Goal: Check status: Check status

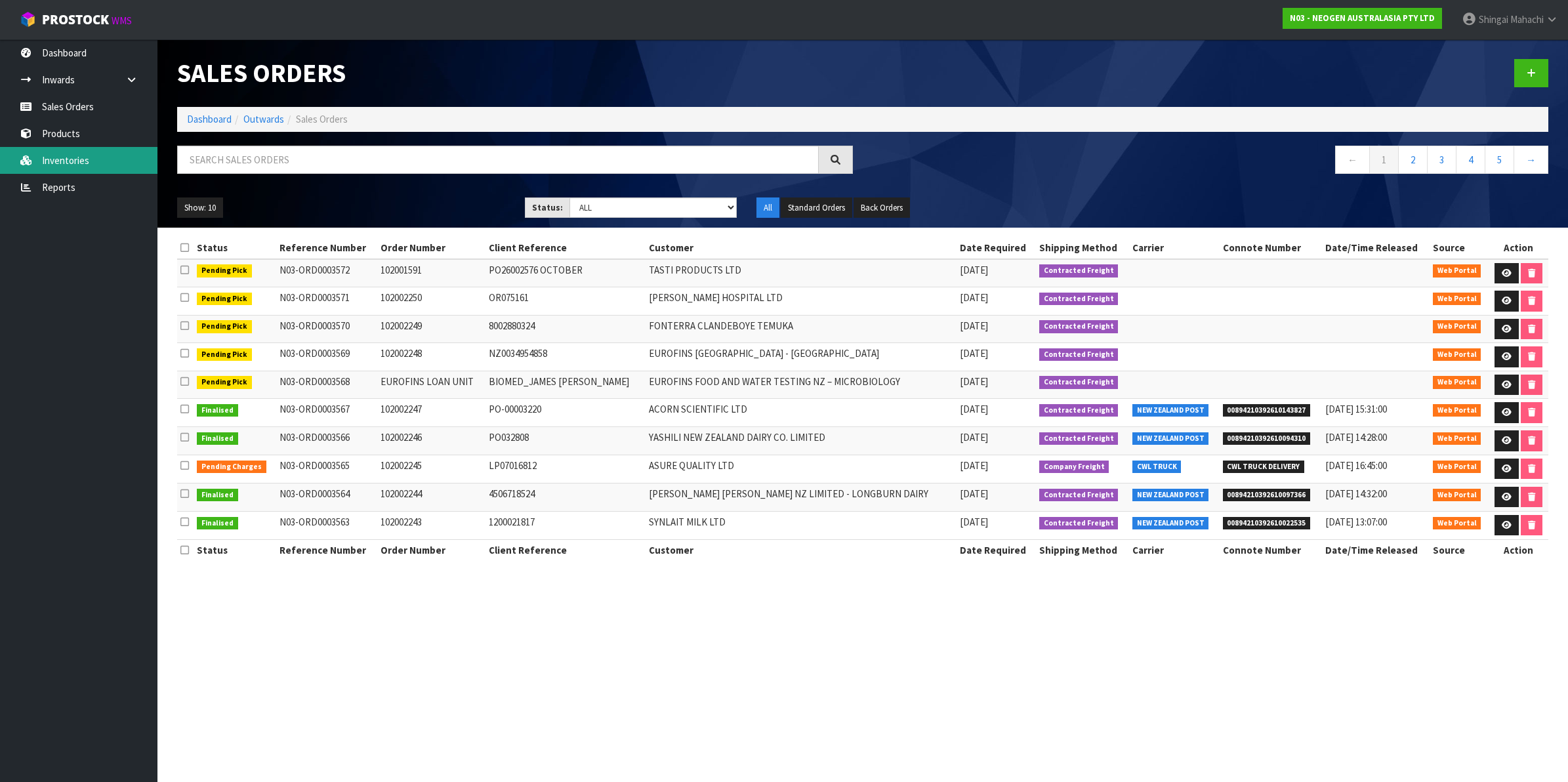
click at [71, 155] on link "Inventories" at bounding box center [78, 161] width 157 height 27
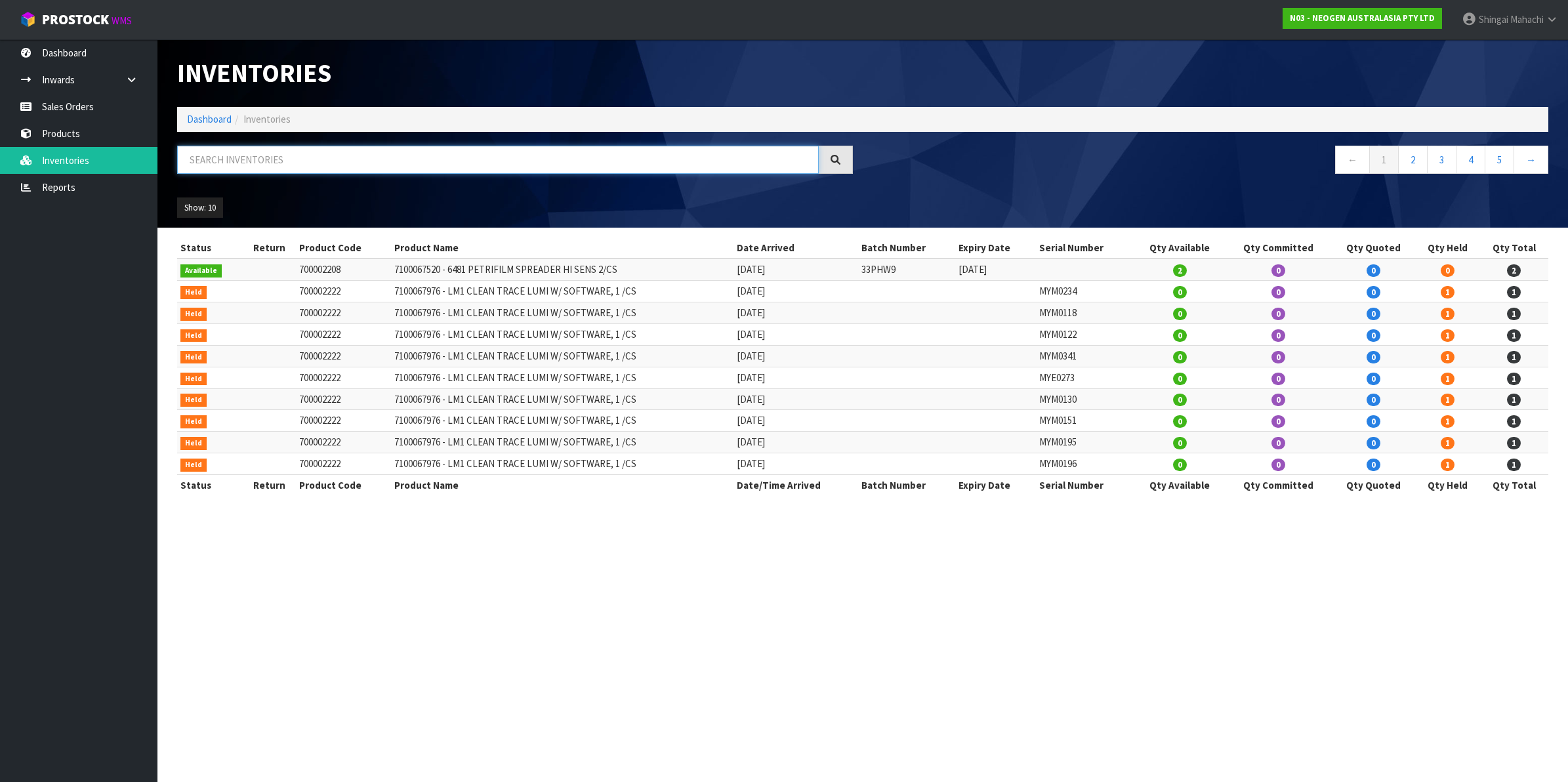
click at [251, 153] on input "text" at bounding box center [497, 160] width 641 height 29
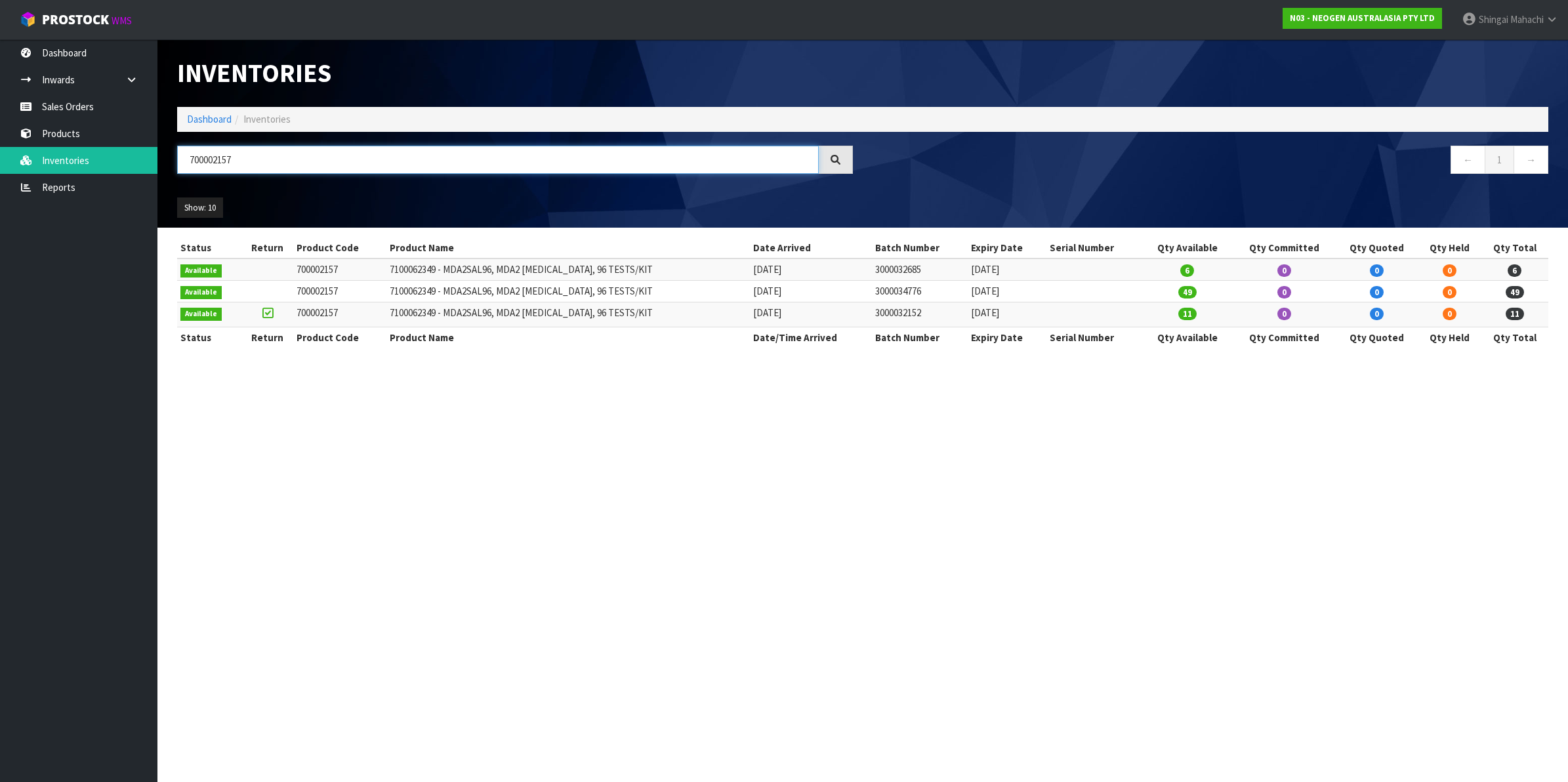
type input "700002157"
click at [56, 185] on link "Reports" at bounding box center [78, 187] width 157 height 27
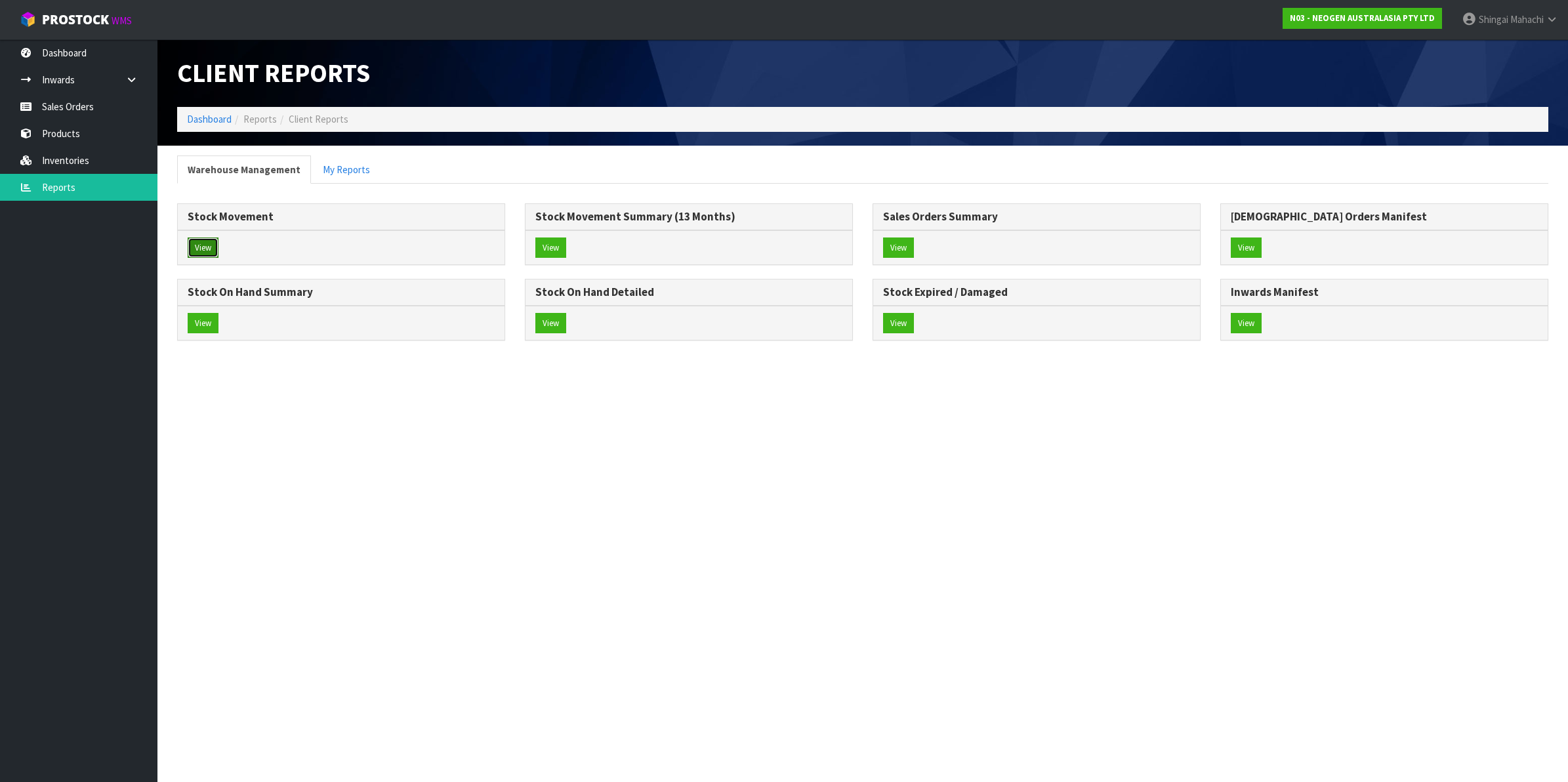
click at [198, 241] on button "View" at bounding box center [203, 248] width 31 height 21
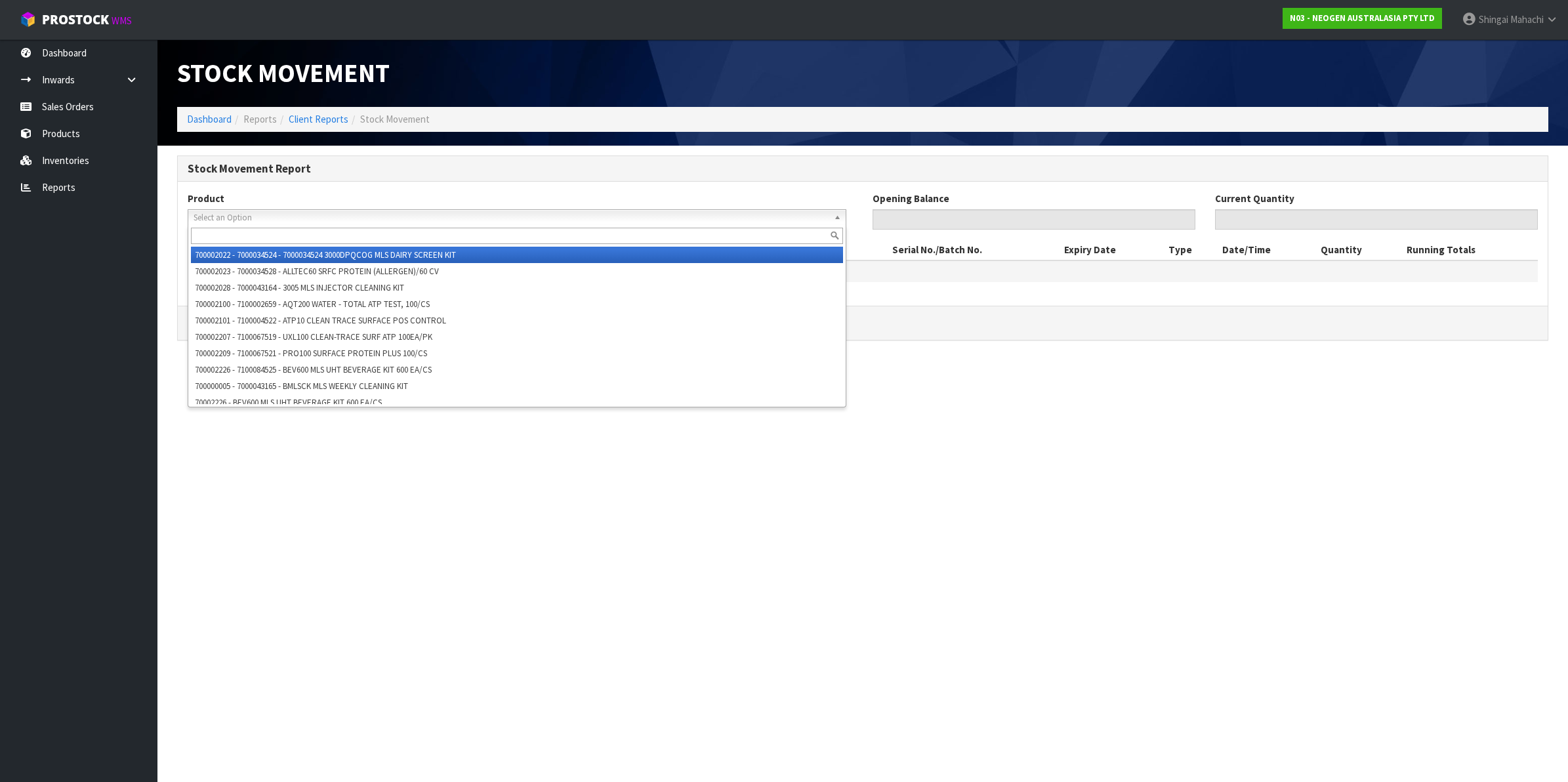
click at [212, 218] on span "Select an Option" at bounding box center [511, 218] width 635 height 16
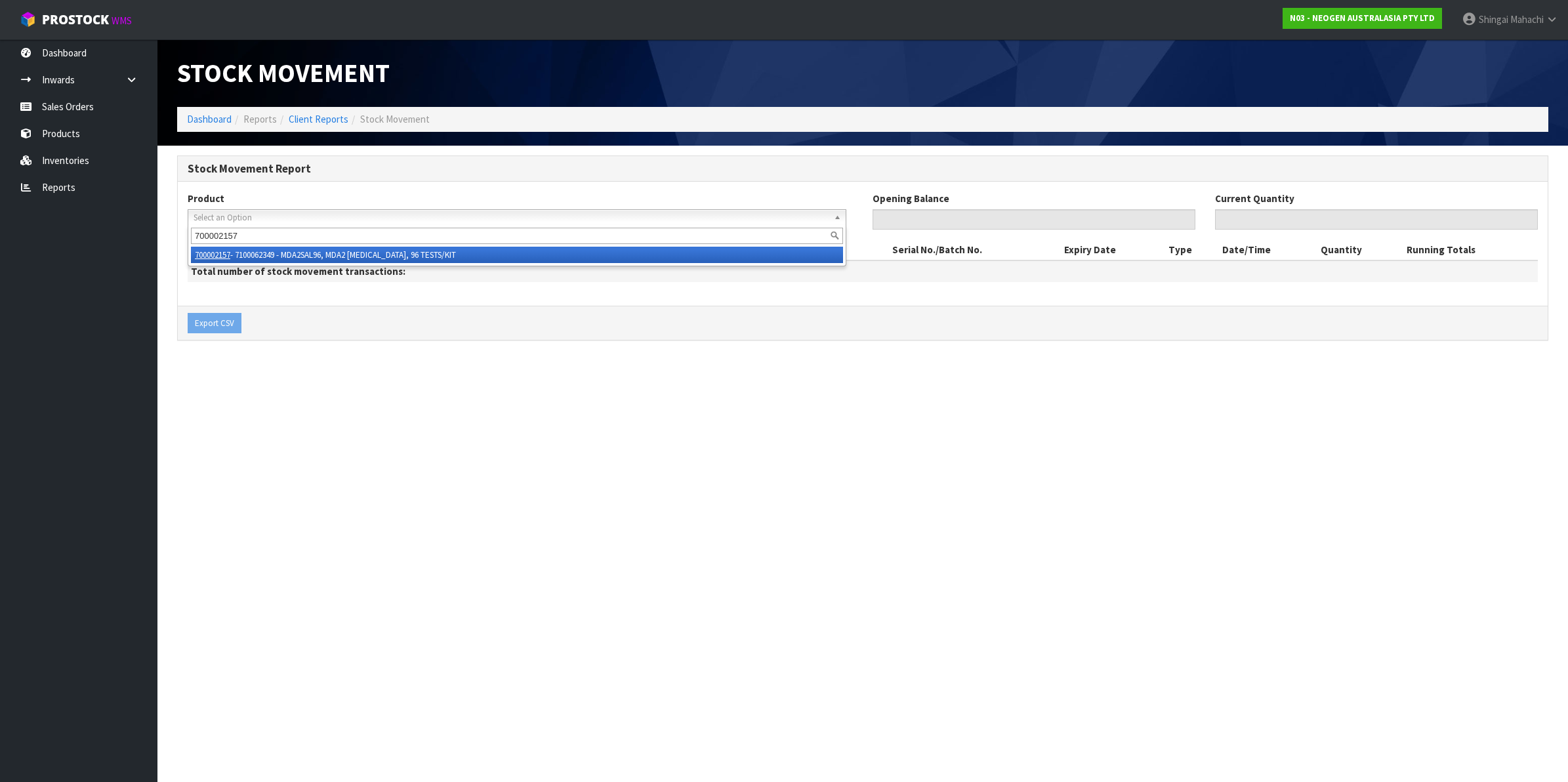
type input "700002157"
click at [346, 250] on li "700002157 - 7100062349 - MDA2SAL96, MDA2 [MEDICAL_DATA], 96 TESTS/KIT" at bounding box center [517, 255] width 652 height 17
type input "0"
type input "66"
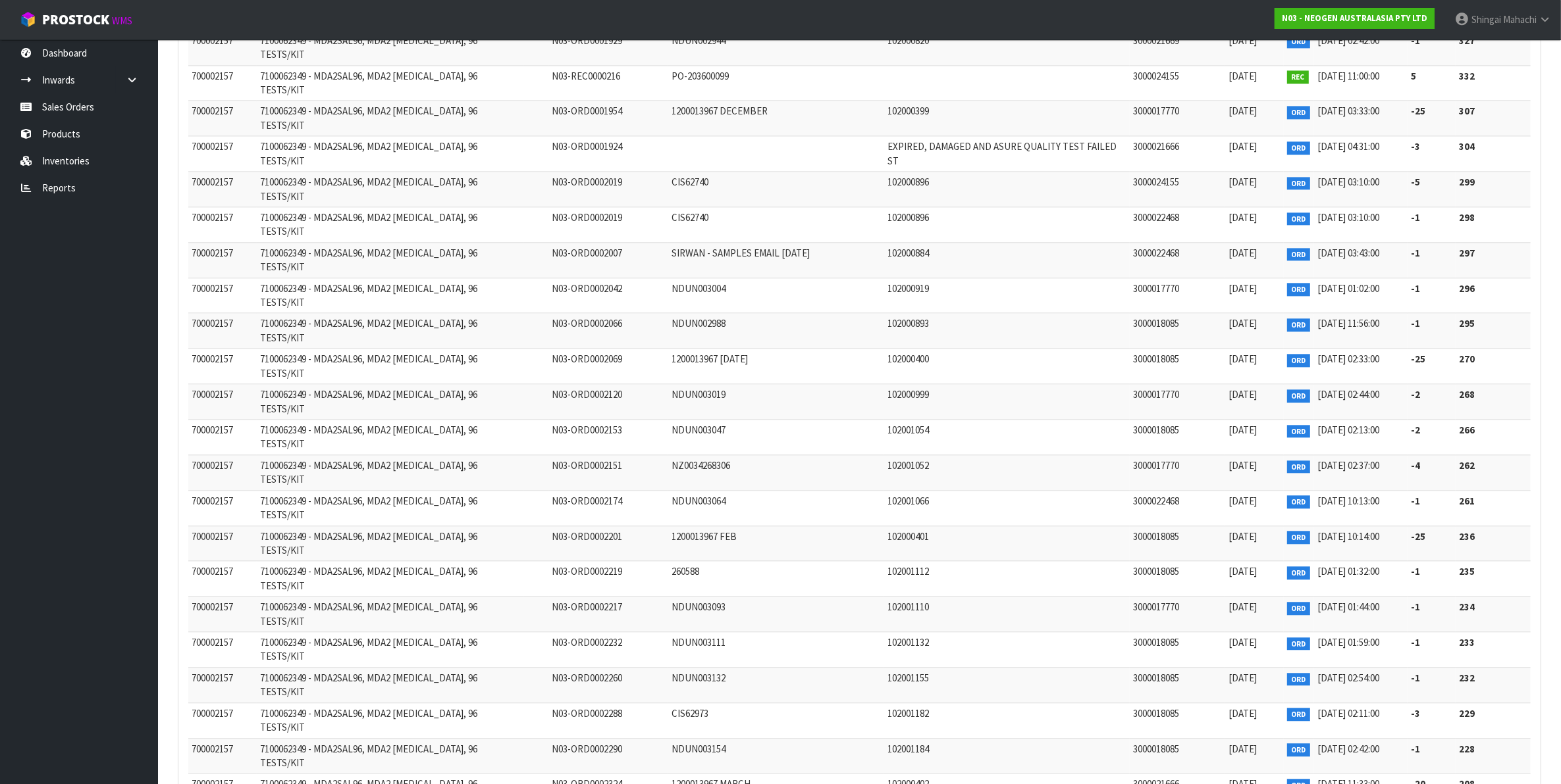
scroll to position [3945, 0]
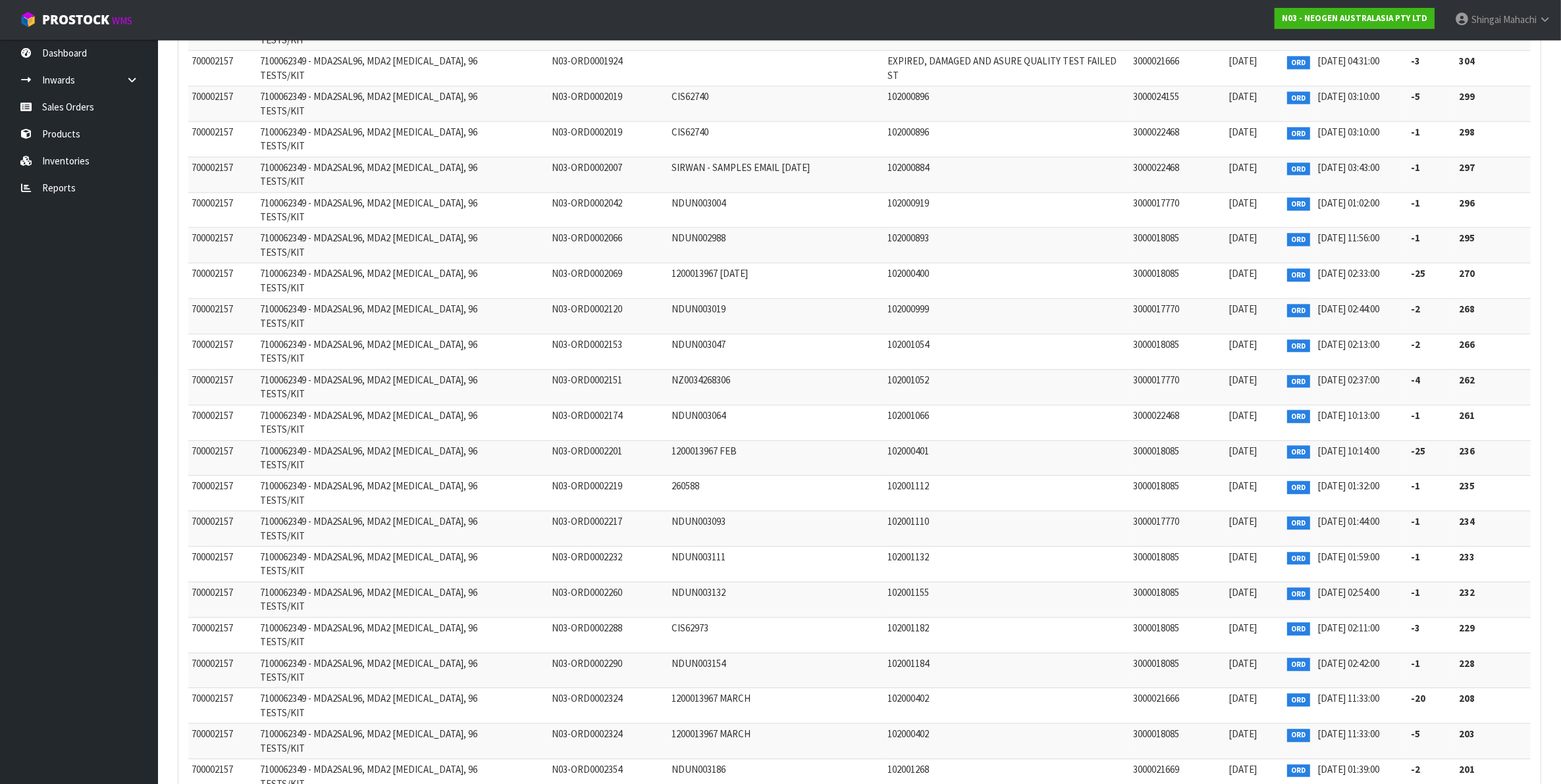
drag, startPoint x: 317, startPoint y: 372, endPoint x: 365, endPoint y: 373, distance: 48.0
copy span "MDA2SAL96"
